Goal: Information Seeking & Learning: Check status

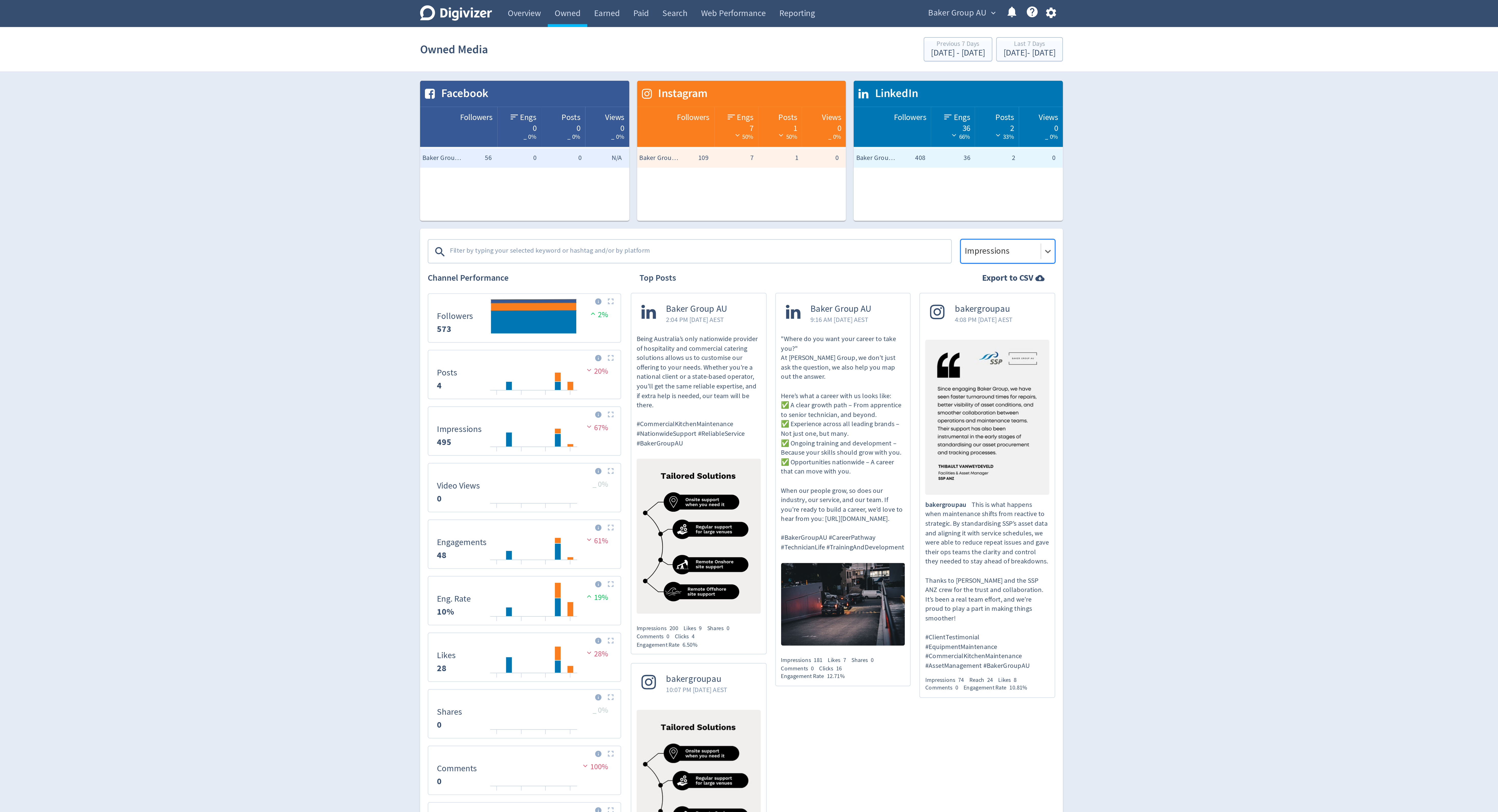
click at [871, 5] on span "Baker Group AU" at bounding box center [862, 7] width 31 height 8
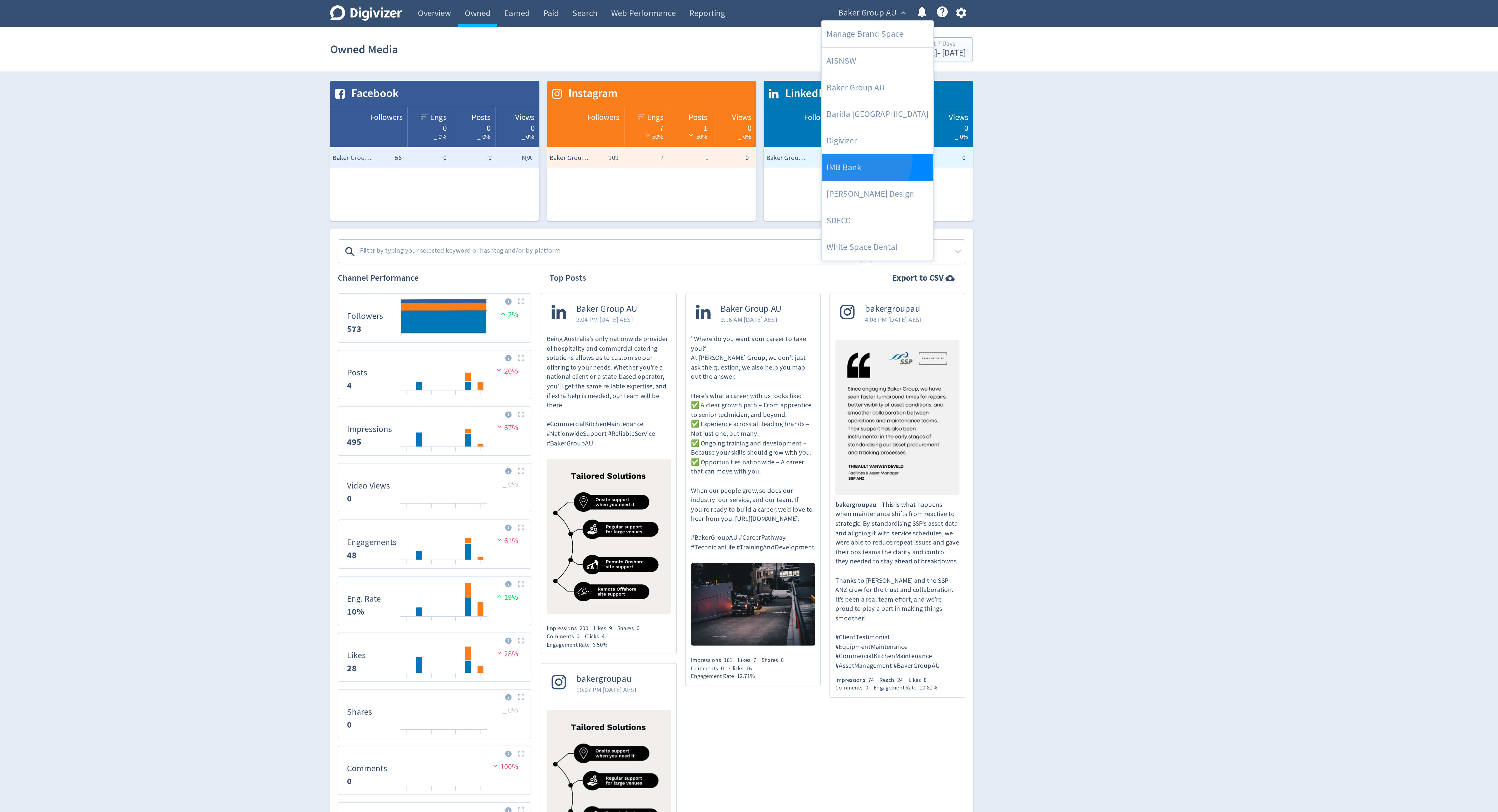
click at [860, 84] on link "IMB Bank" at bounding box center [868, 88] width 59 height 14
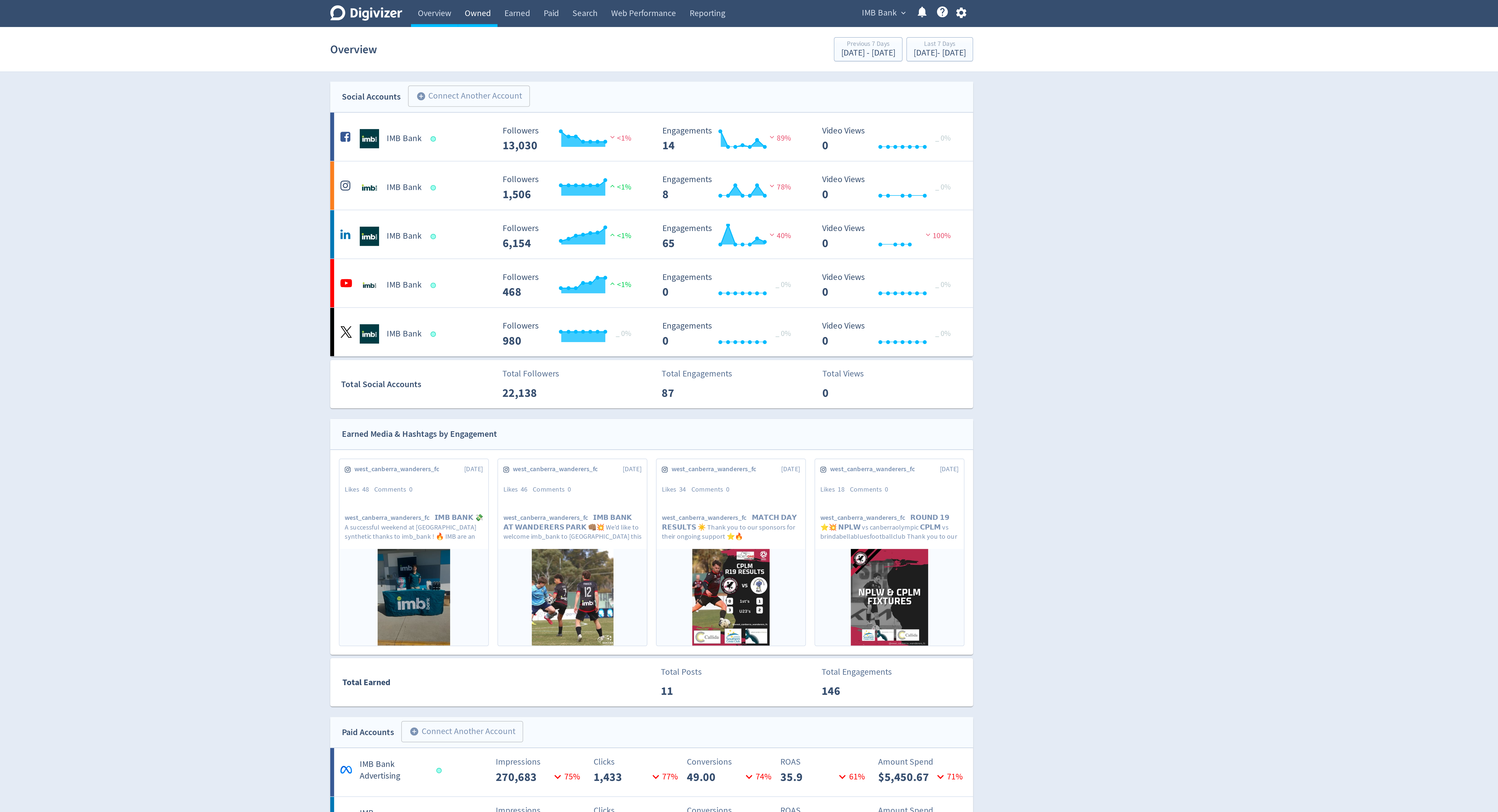
click at [660, 12] on link "Owned" at bounding box center [657, 7] width 21 height 15
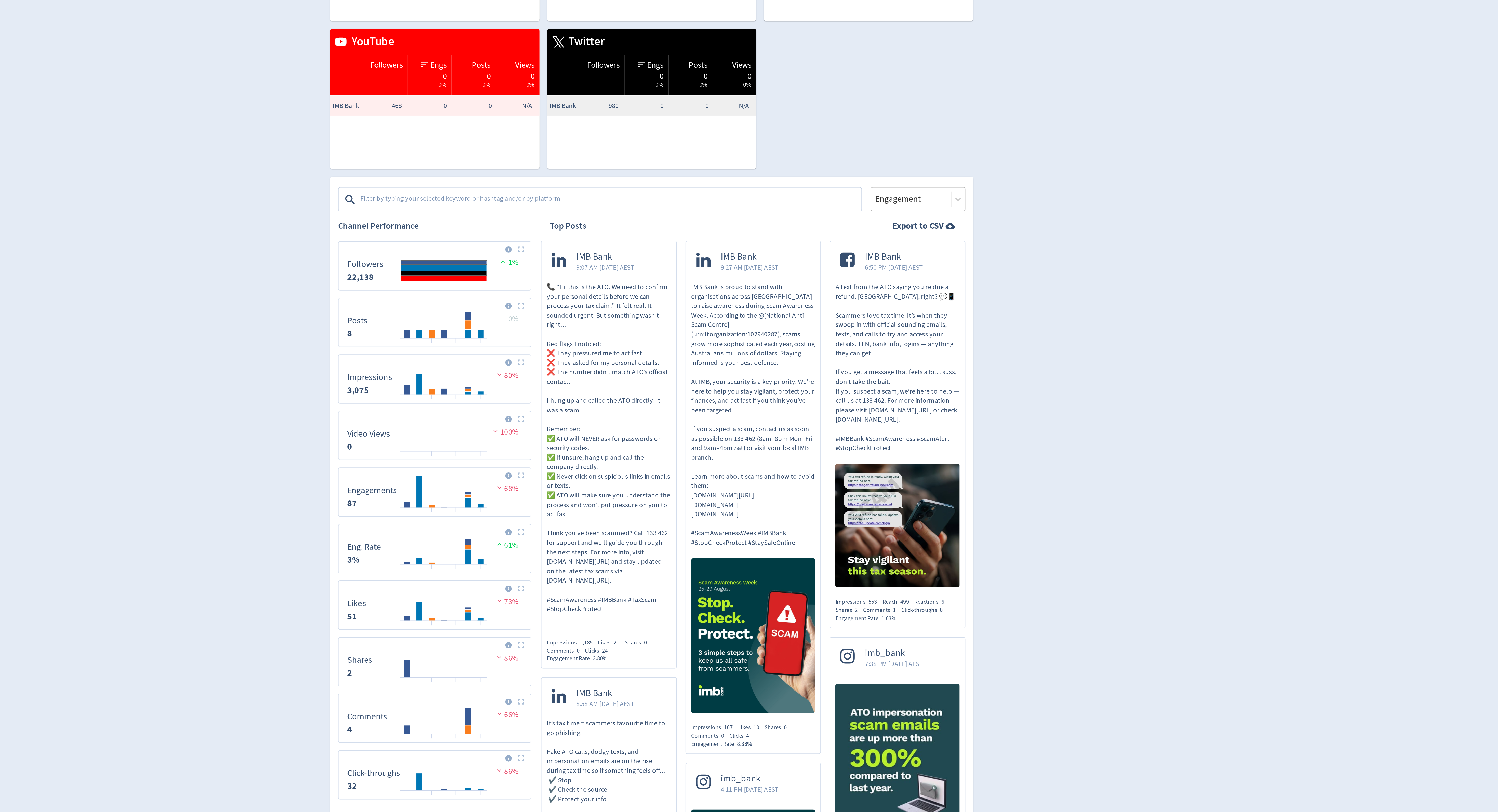
click at [890, 214] on div "Engagement" at bounding box center [889, 210] width 50 height 13
click at [885, 229] on div "Impressions" at bounding box center [889, 225] width 50 height 10
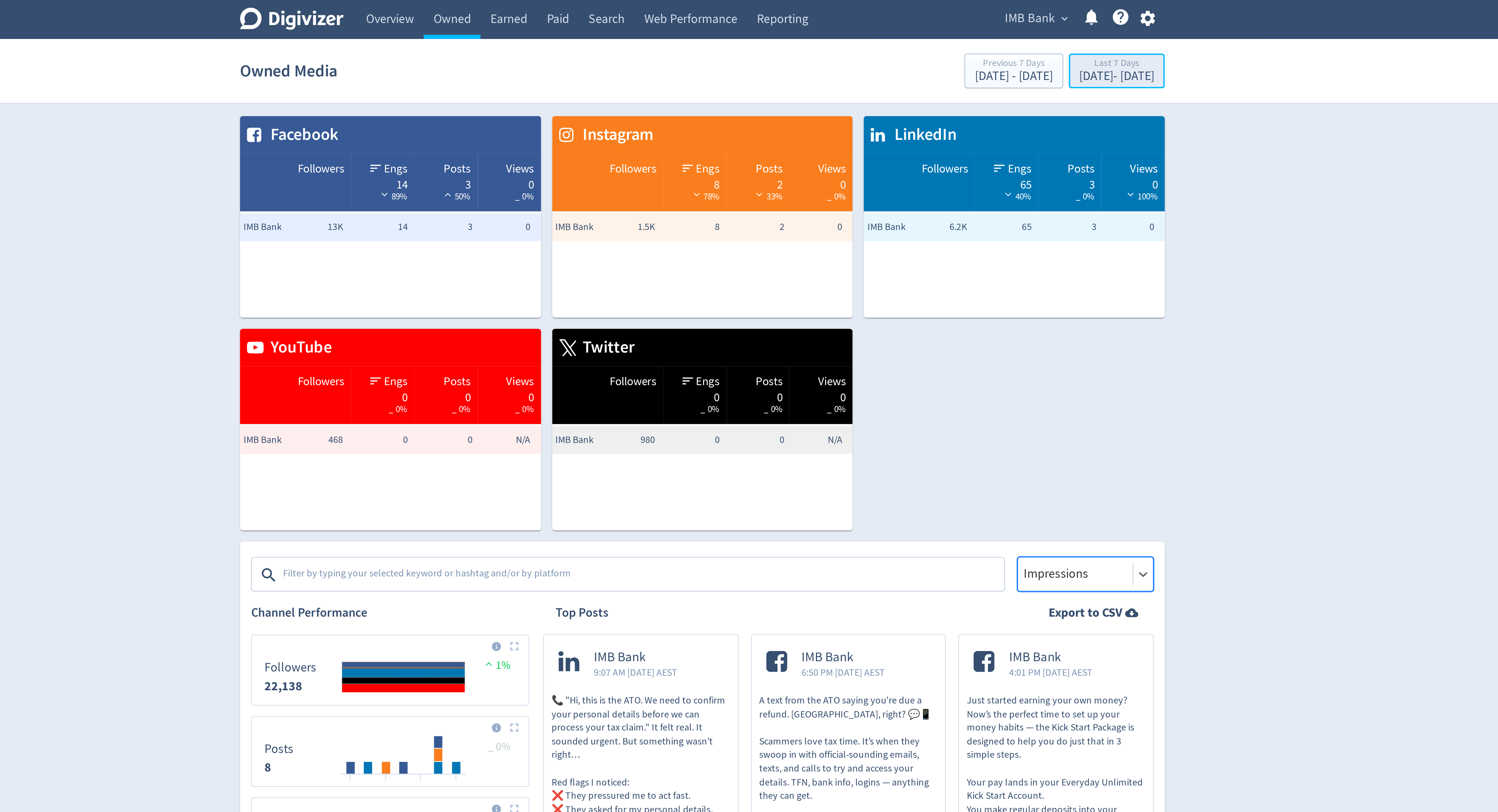
click at [891, 22] on div "Last 7 Days" at bounding box center [900, 23] width 27 height 4
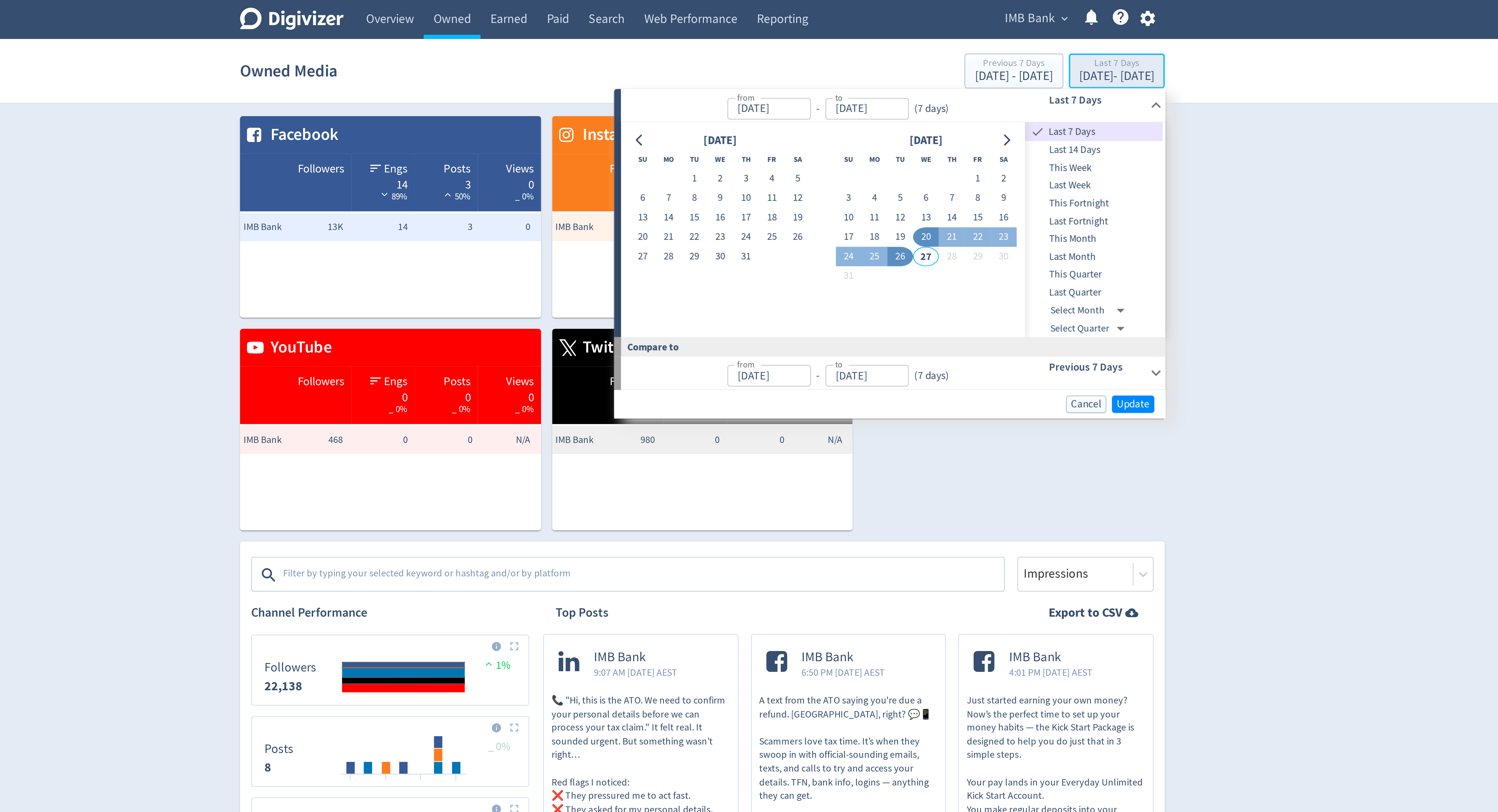
type input "[DATE]"
click at [893, 105] on span "Last Quarter" at bounding box center [892, 108] width 51 height 6
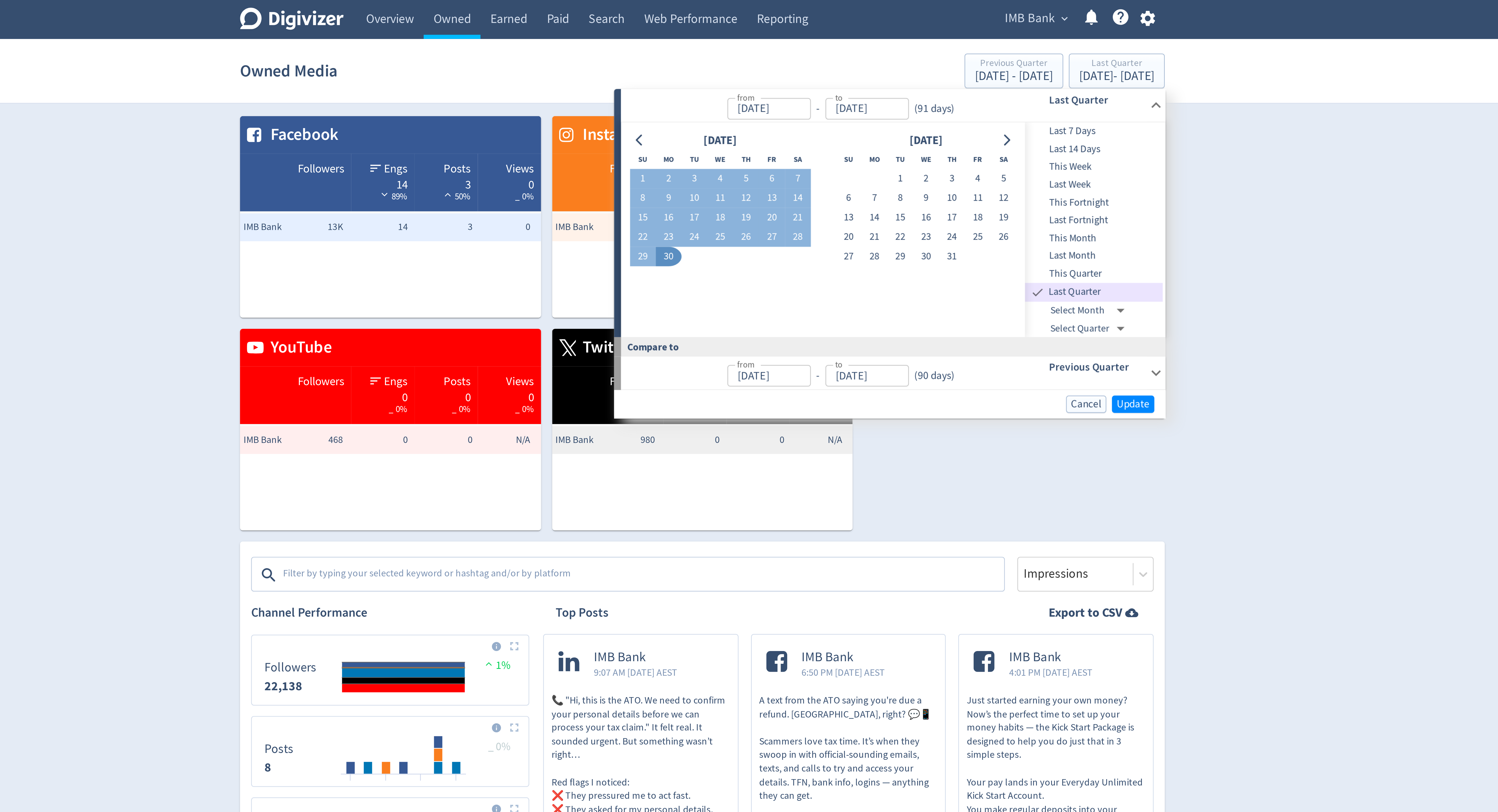
type input "[DATE]"
click at [893, 99] on span "This Quarter" at bounding box center [892, 101] width 51 height 6
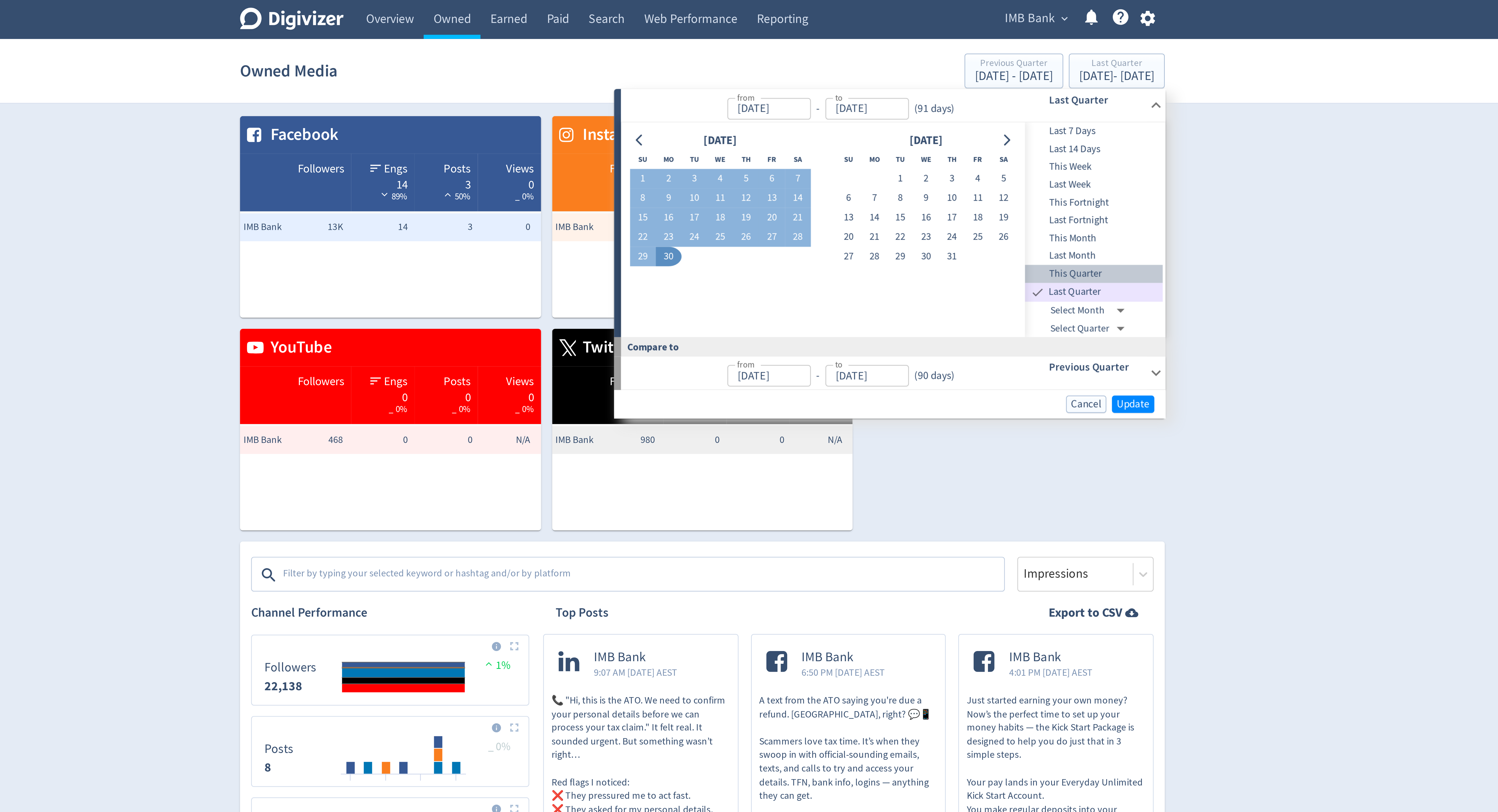
type input "[DATE]"
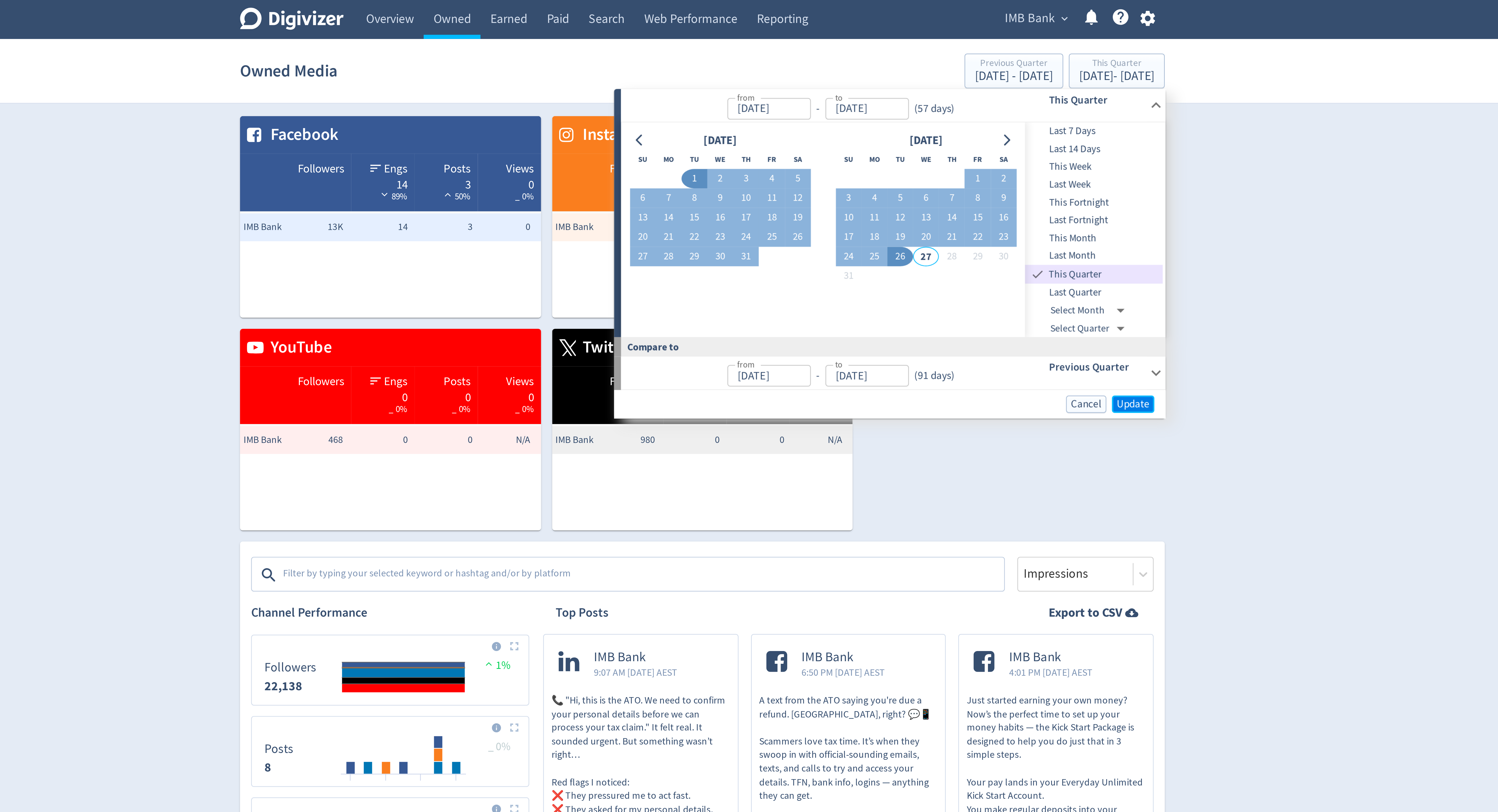
click at [904, 146] on span "Update" at bounding box center [907, 148] width 12 height 4
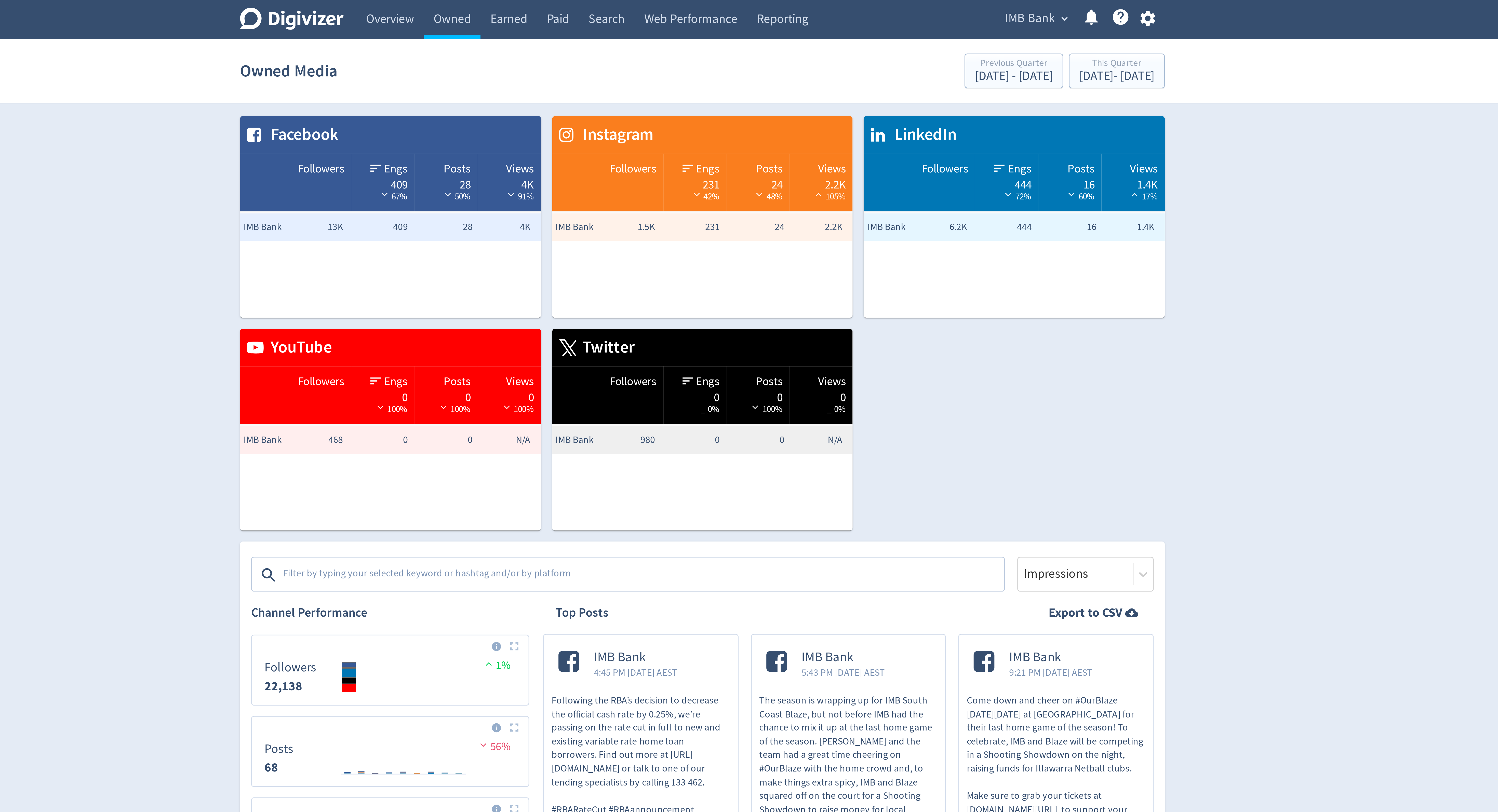
click at [644, 216] on div at bounding box center [722, 210] width 275 height 12
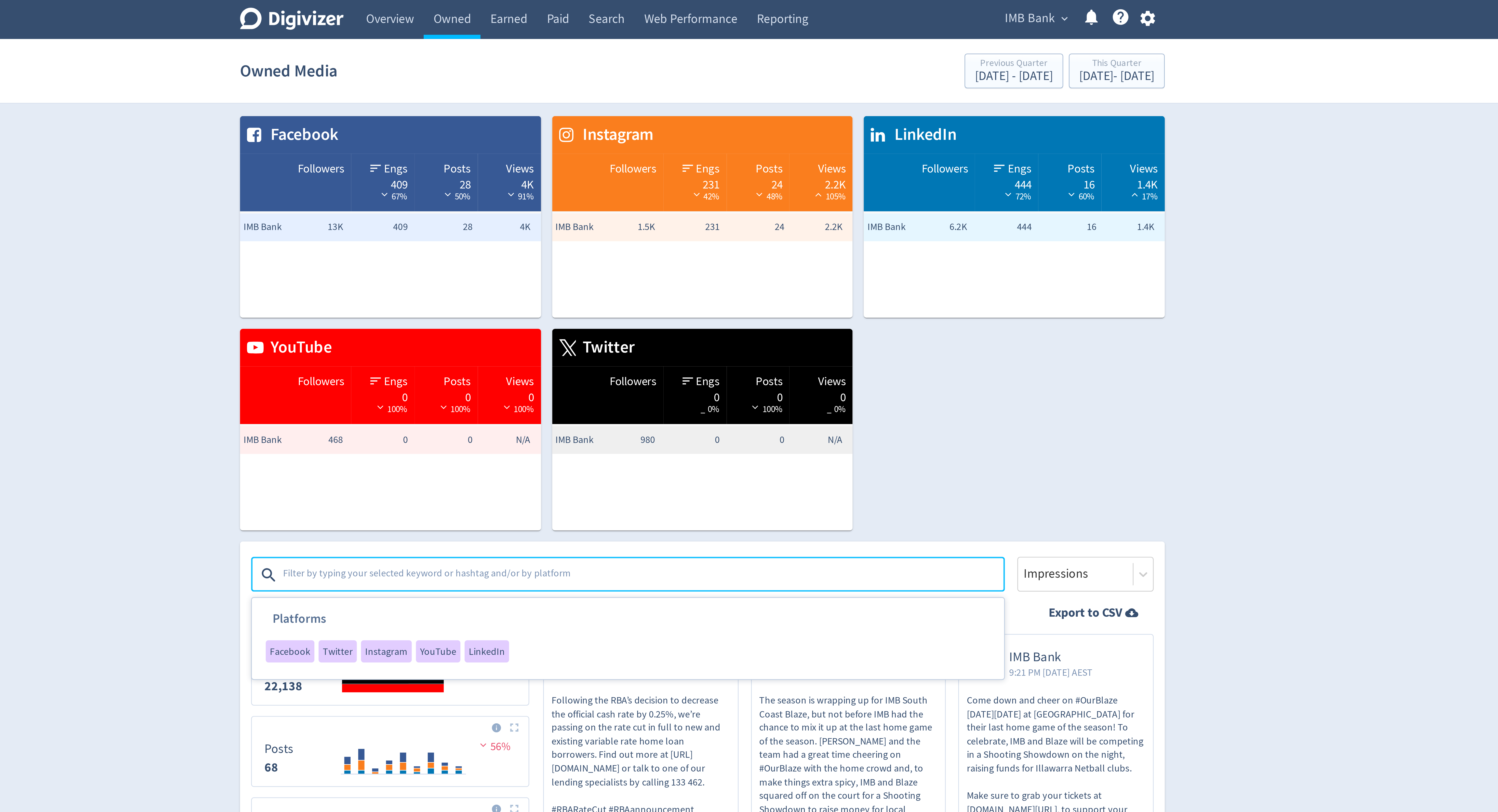
click at [643, 211] on textarea at bounding box center [727, 211] width 264 height 10
click at [669, 240] on span "LinkedIn" at bounding box center [670, 238] width 13 height 3
